Goal: Task Accomplishment & Management: Use online tool/utility

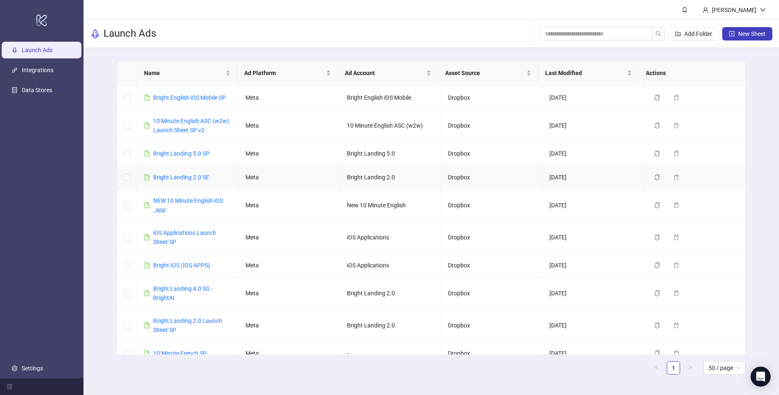
scroll to position [167, 0]
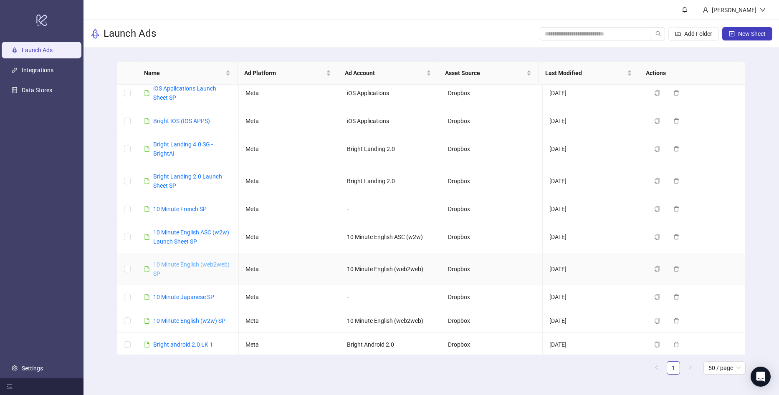
click at [203, 266] on link "10 Minute English (web2web) SP" at bounding box center [191, 269] width 76 height 16
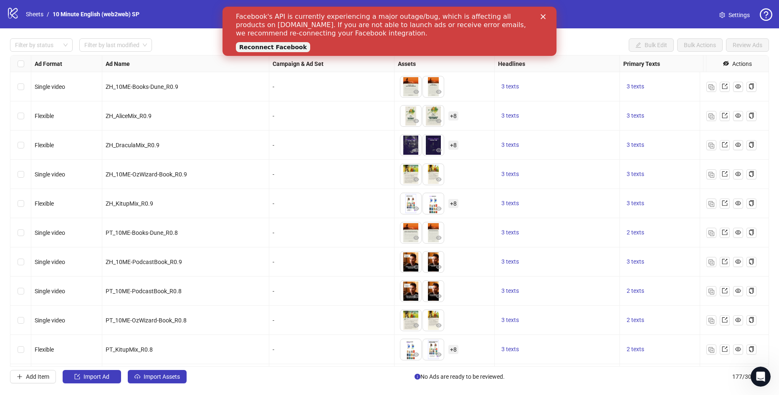
click at [548, 19] on div "Facebook's API is currently experiencing a major outage/bug, which is affecting…" at bounding box center [389, 31] width 334 height 43
click at [544, 16] on icon "Close" at bounding box center [542, 16] width 5 height 5
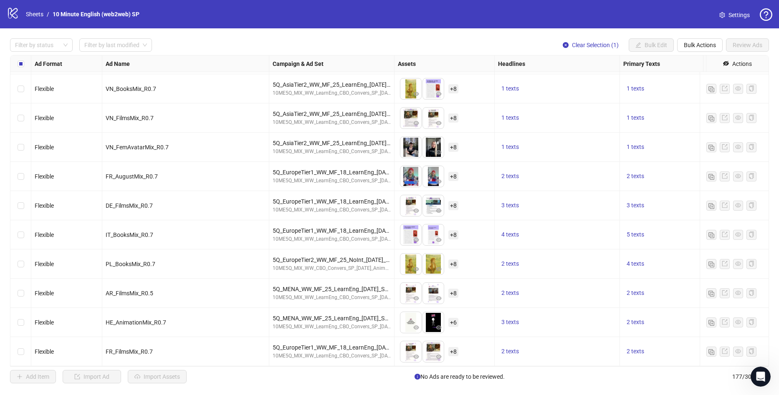
scroll to position [4256, 0]
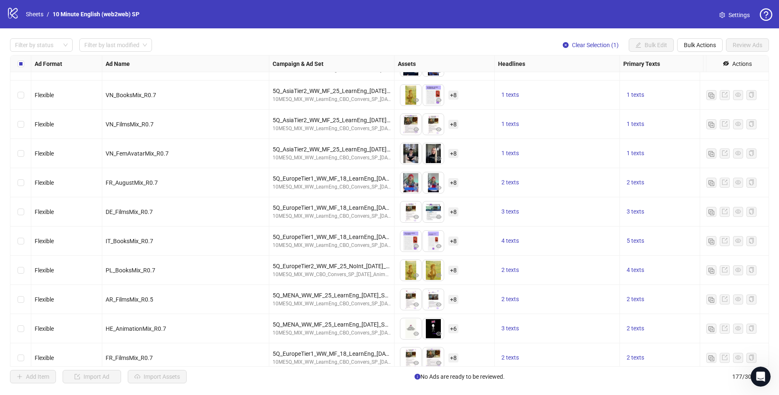
click at [16, 272] on div "Select row 153" at bounding box center [20, 270] width 21 height 29
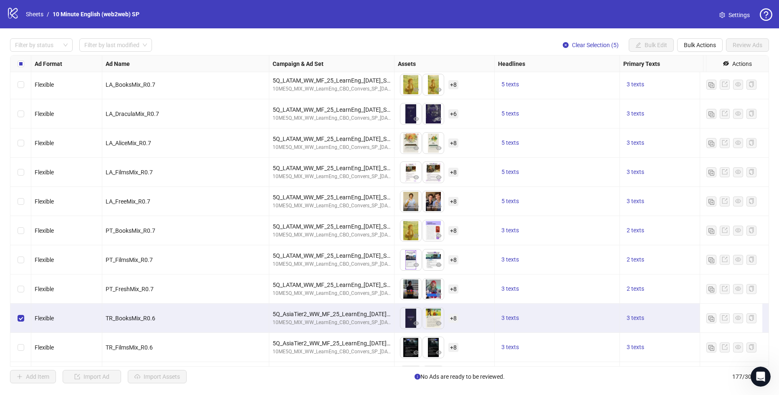
scroll to position [3880, 0]
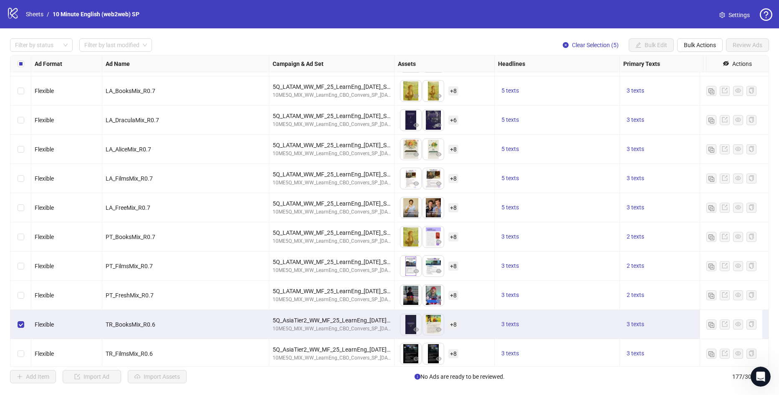
click at [19, 241] on label "Select row 139" at bounding box center [21, 236] width 7 height 9
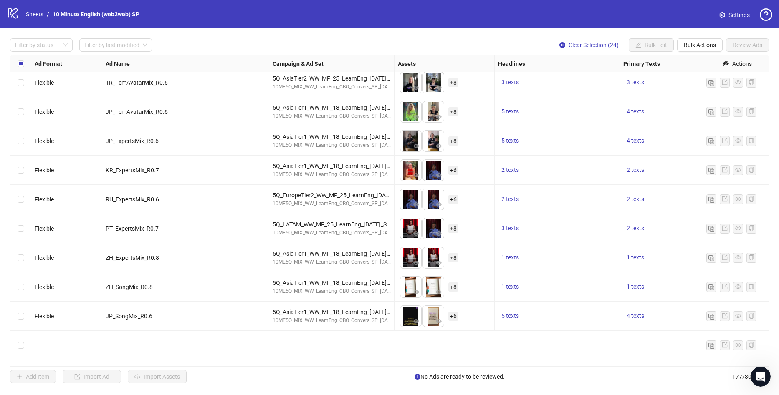
scroll to position [2754, 0]
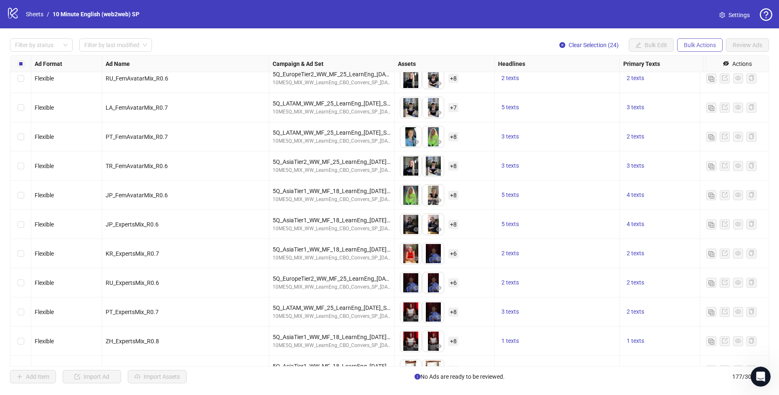
click at [694, 43] on span "Bulk Actions" at bounding box center [699, 45] width 32 height 7
click at [701, 91] on span "Duplicate with assets" at bounding box center [711, 88] width 57 height 9
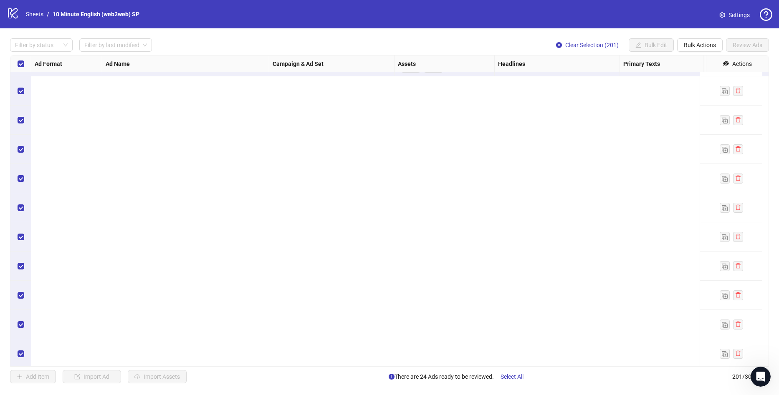
scroll to position [4748, 0]
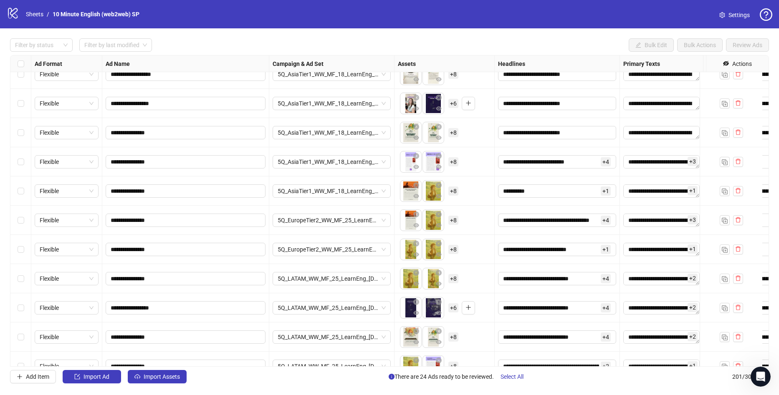
scroll to position [5374, 0]
